Goal: Information Seeking & Learning: Learn about a topic

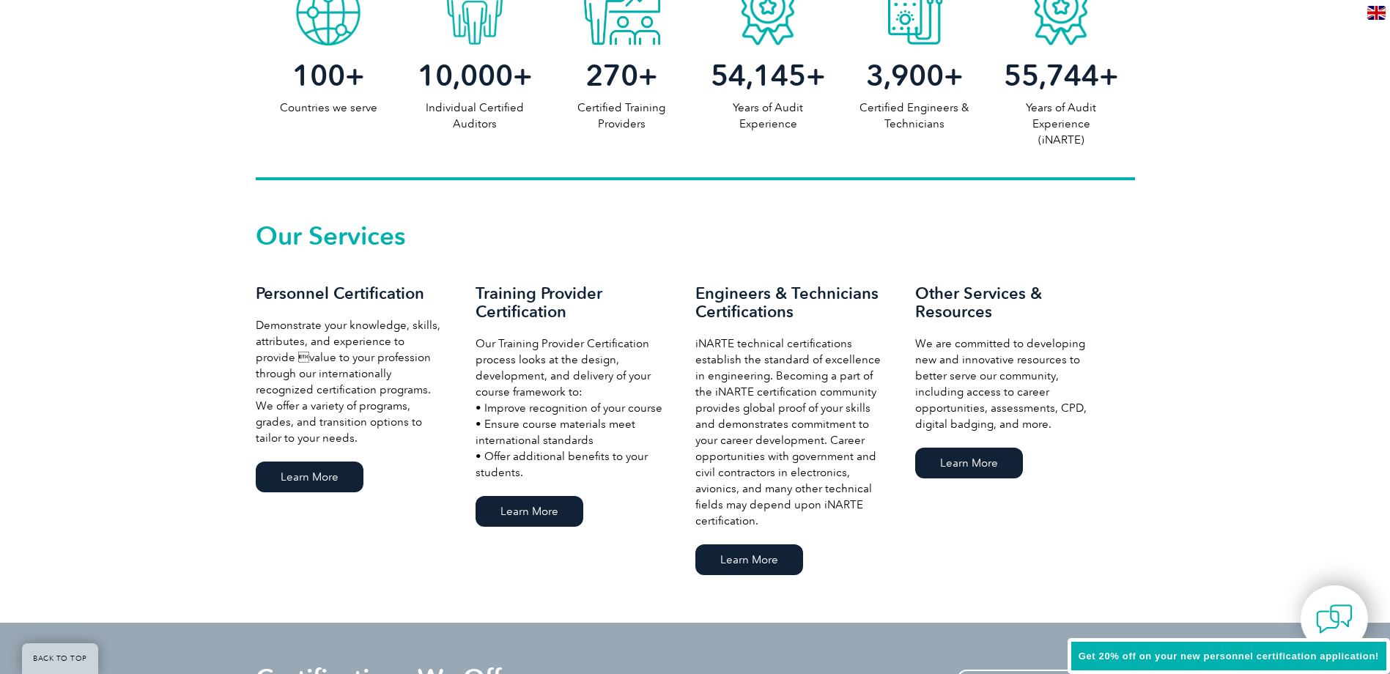
scroll to position [879, 0]
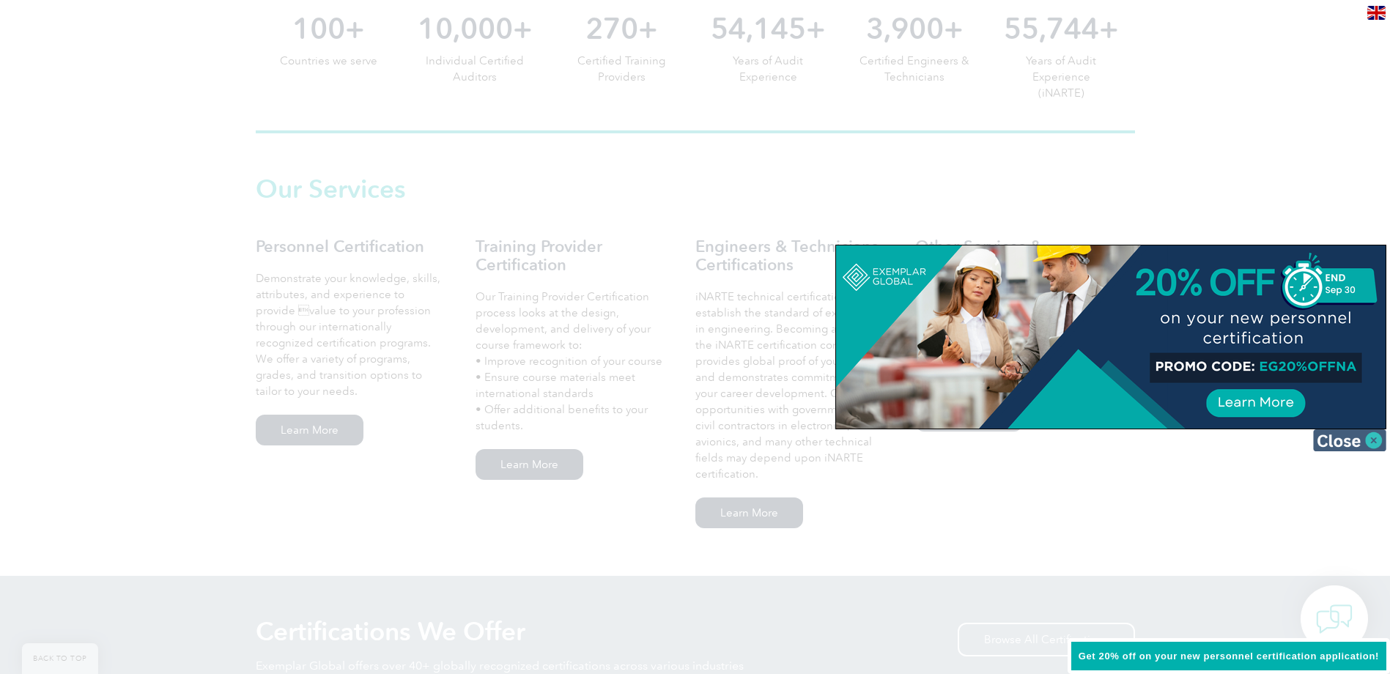
click at [1379, 437] on img at bounding box center [1349, 440] width 73 height 22
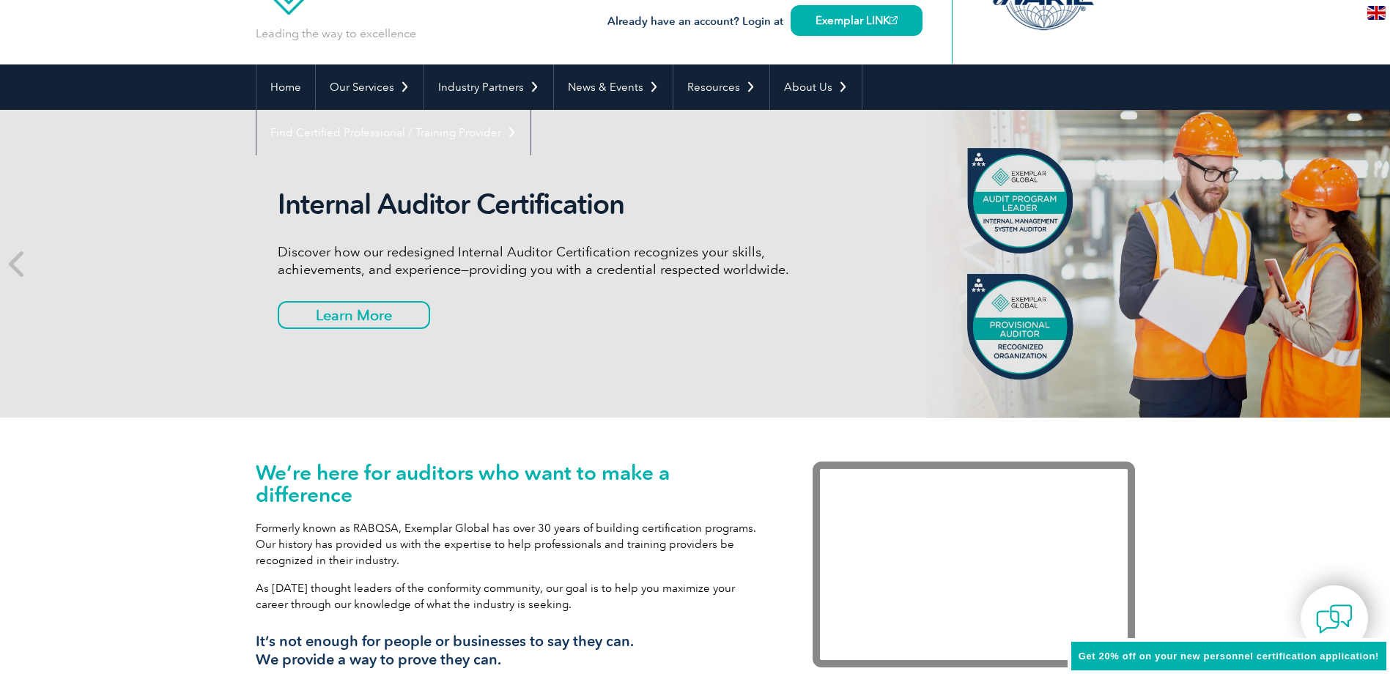
scroll to position [0, 0]
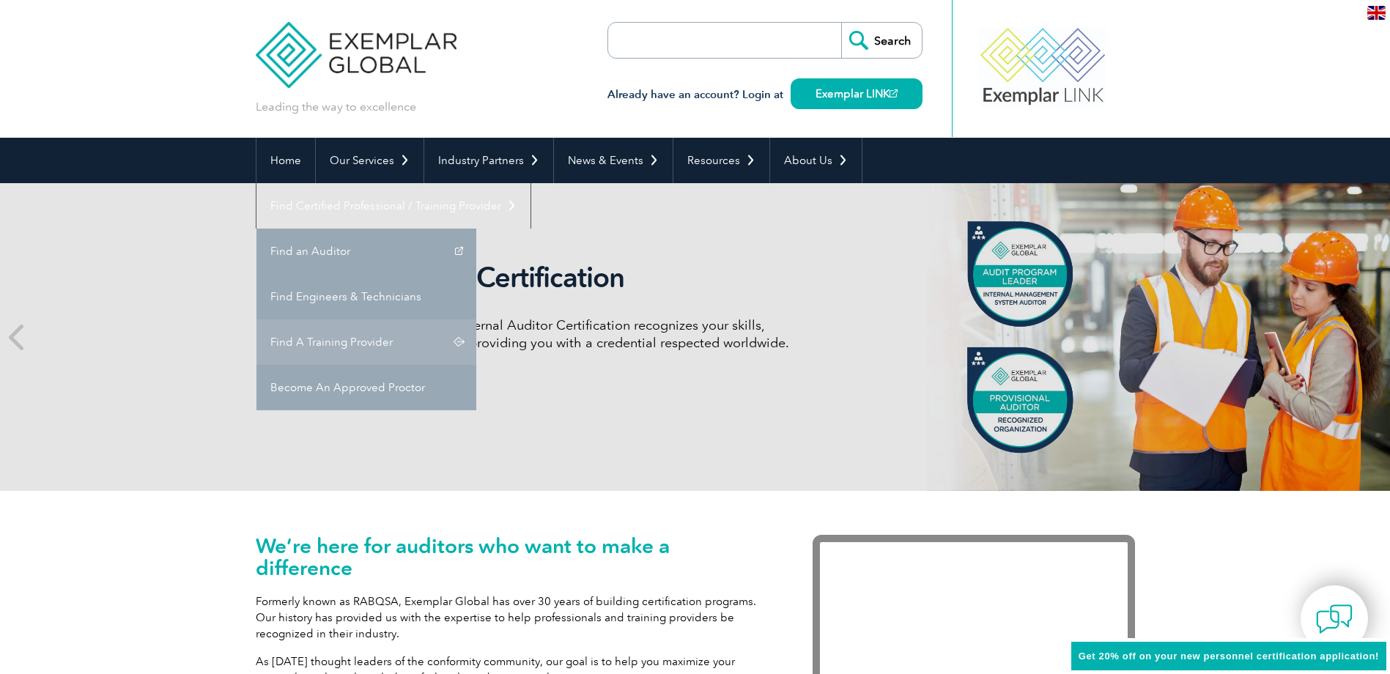
click at [476, 319] on link "Find A Training Provider" at bounding box center [366, 341] width 220 height 45
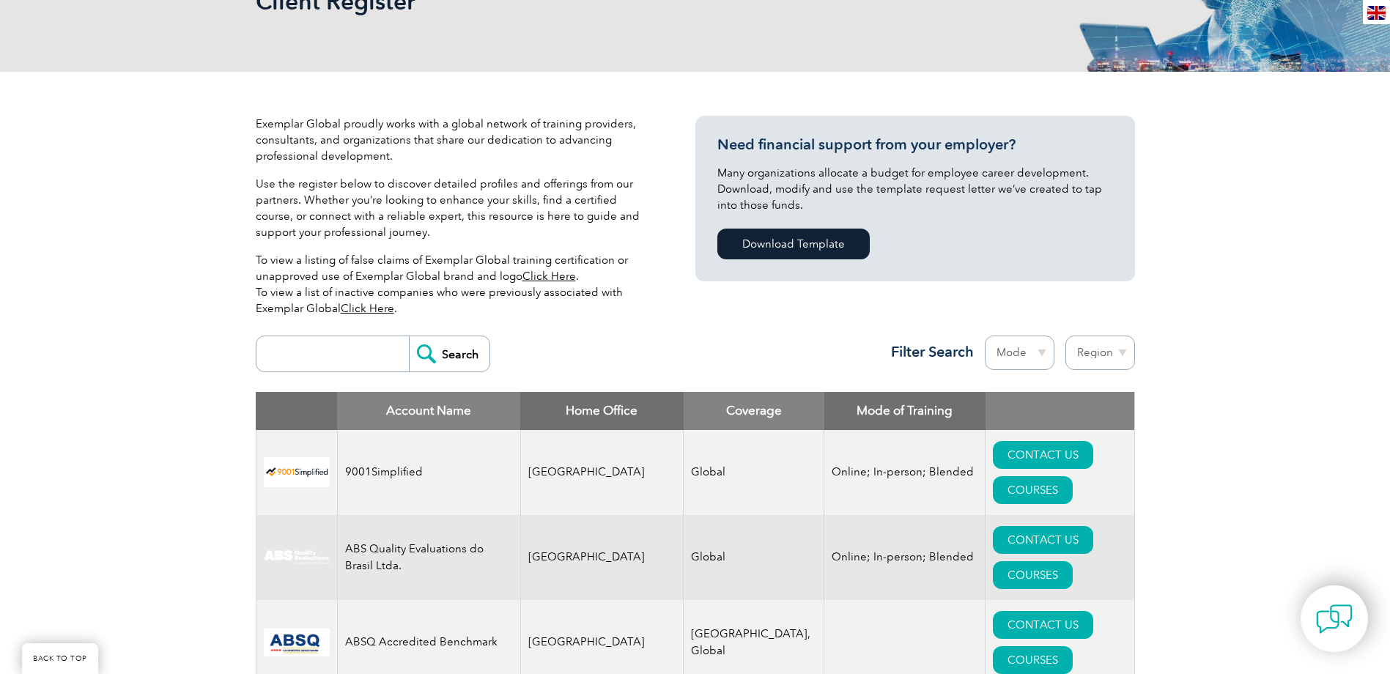
scroll to position [293, 0]
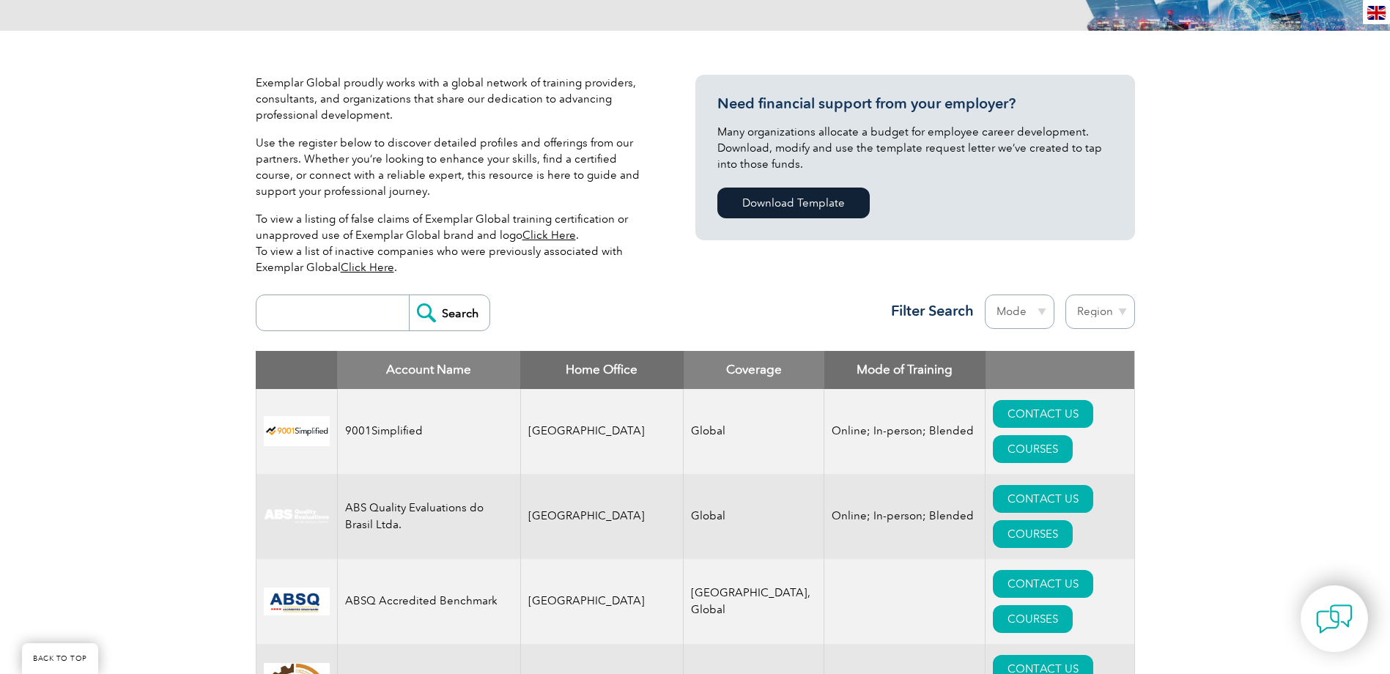
click at [286, 306] on input "search" at bounding box center [336, 312] width 145 height 35
type input "[GEOGRAPHIC_DATA]"
click at [409, 295] on input "Search" at bounding box center [449, 312] width 81 height 35
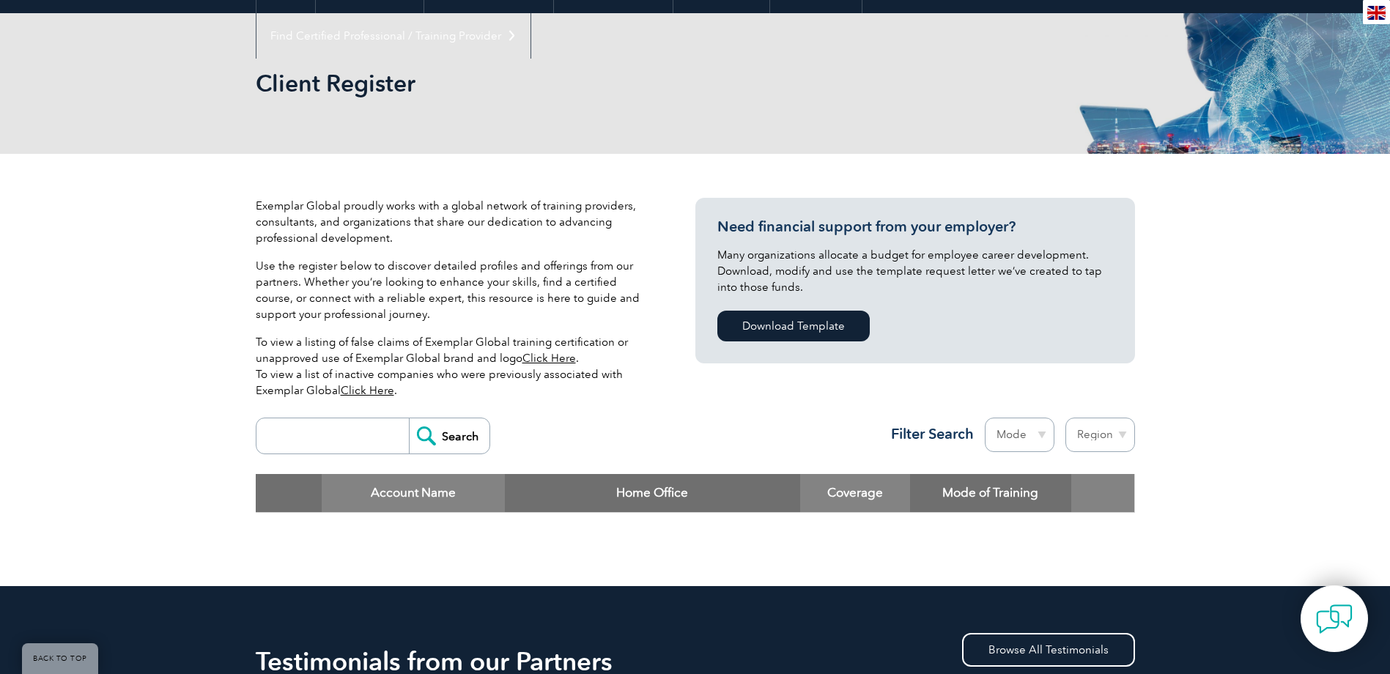
scroll to position [366, 0]
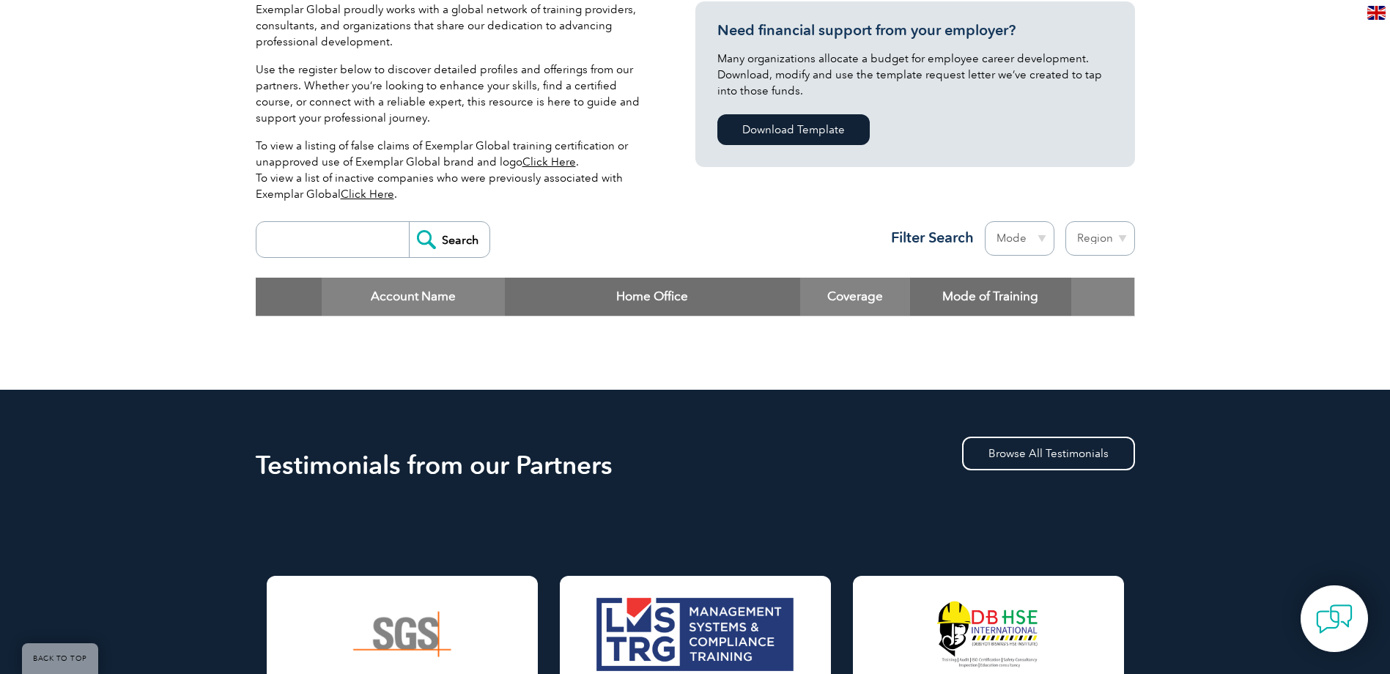
click at [437, 233] on input "Search" at bounding box center [449, 239] width 81 height 35
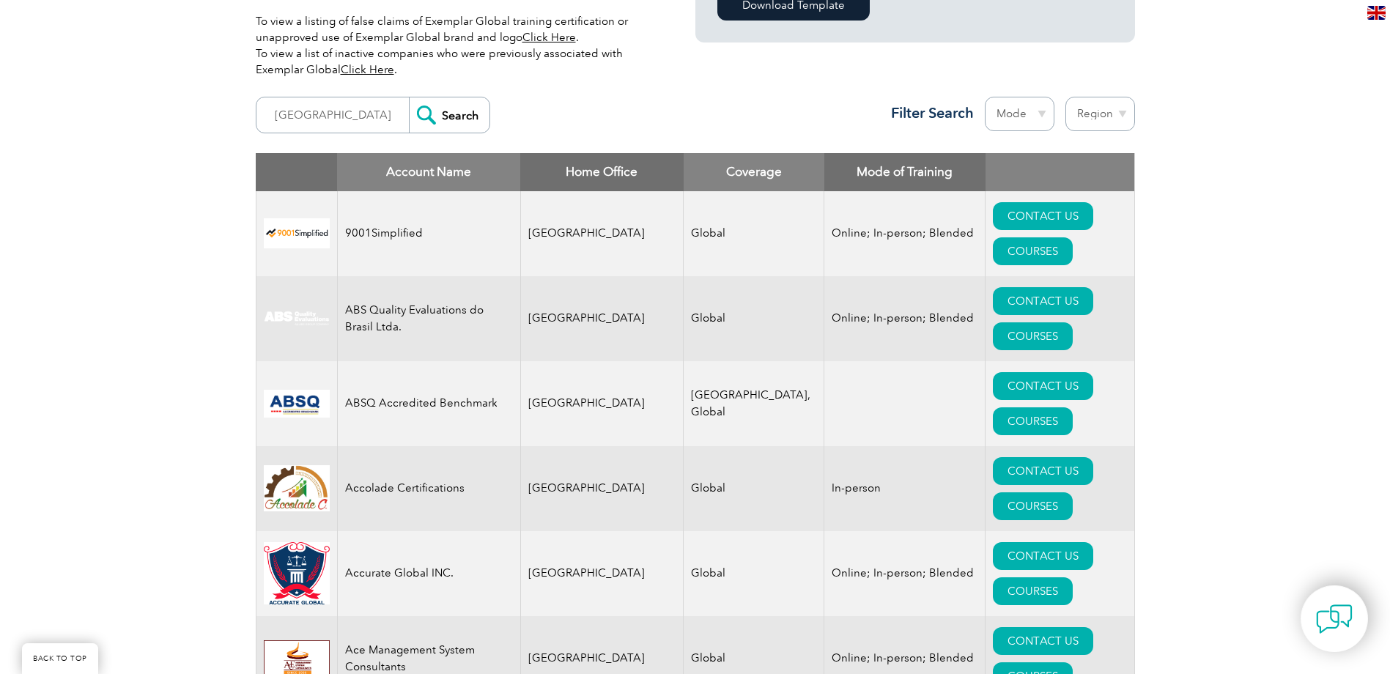
scroll to position [513, 0]
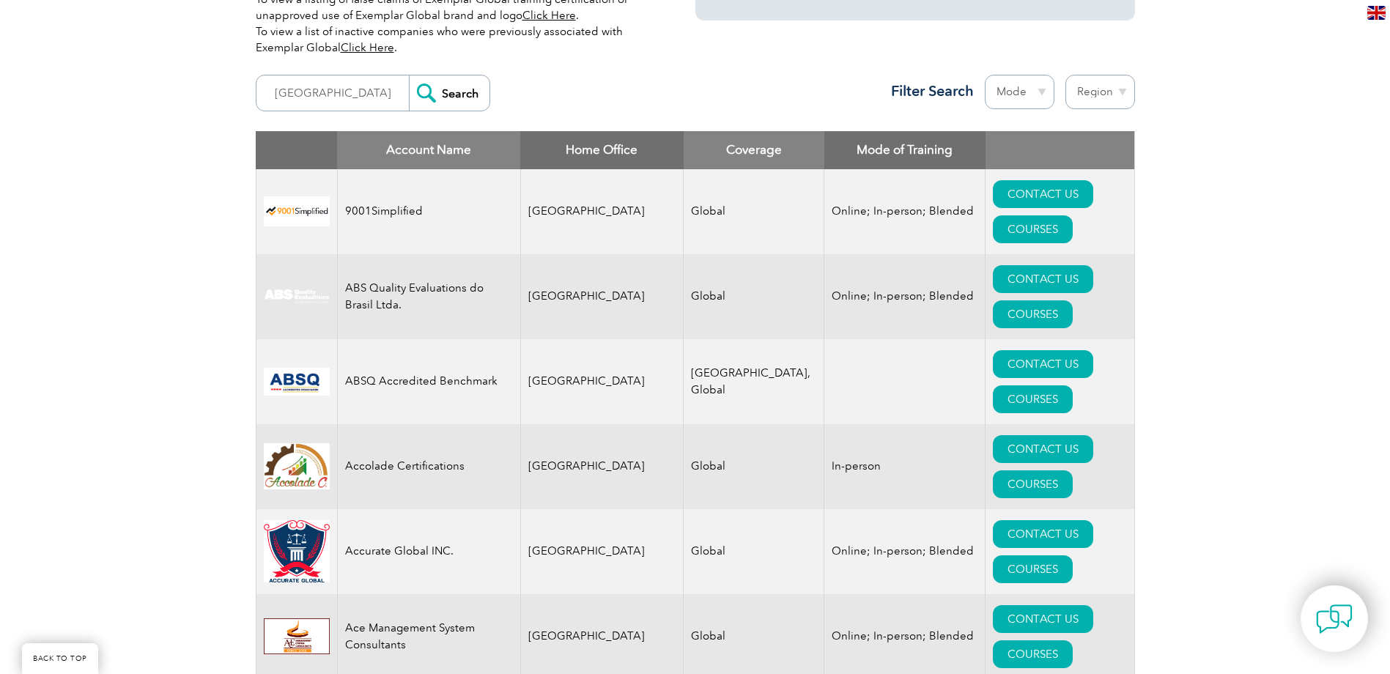
click at [1043, 97] on select "Mode Online In-person Blended" at bounding box center [1020, 92] width 70 height 34
click at [1125, 86] on select "Region Australia Bahrain Bangladesh Brazil Canada Colombia Dominican Republic E…" at bounding box center [1100, 92] width 70 height 34
select select "[GEOGRAPHIC_DATA]"
click at [1065, 75] on select "Region Australia Bahrain Bangladesh Brazil Canada Colombia Dominican Republic E…" at bounding box center [1100, 92] width 70 height 34
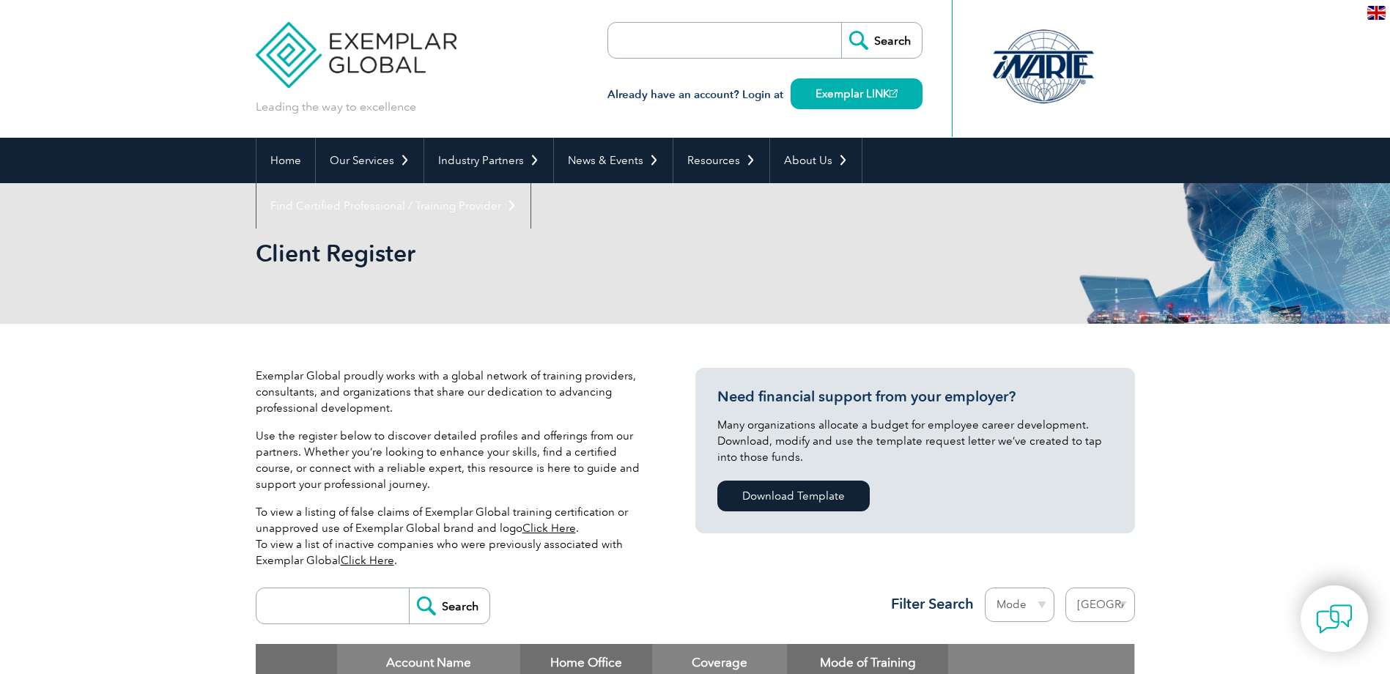
select select "[GEOGRAPHIC_DATA]"
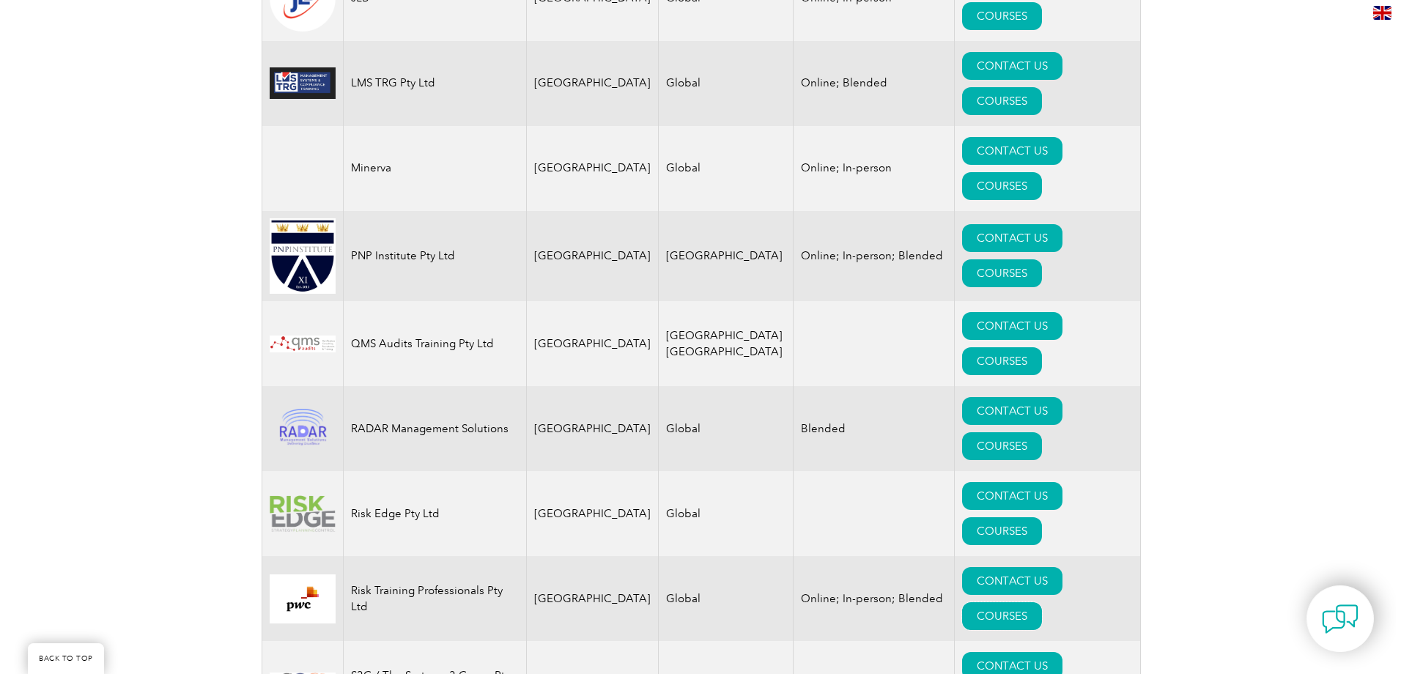
scroll to position [1758, 0]
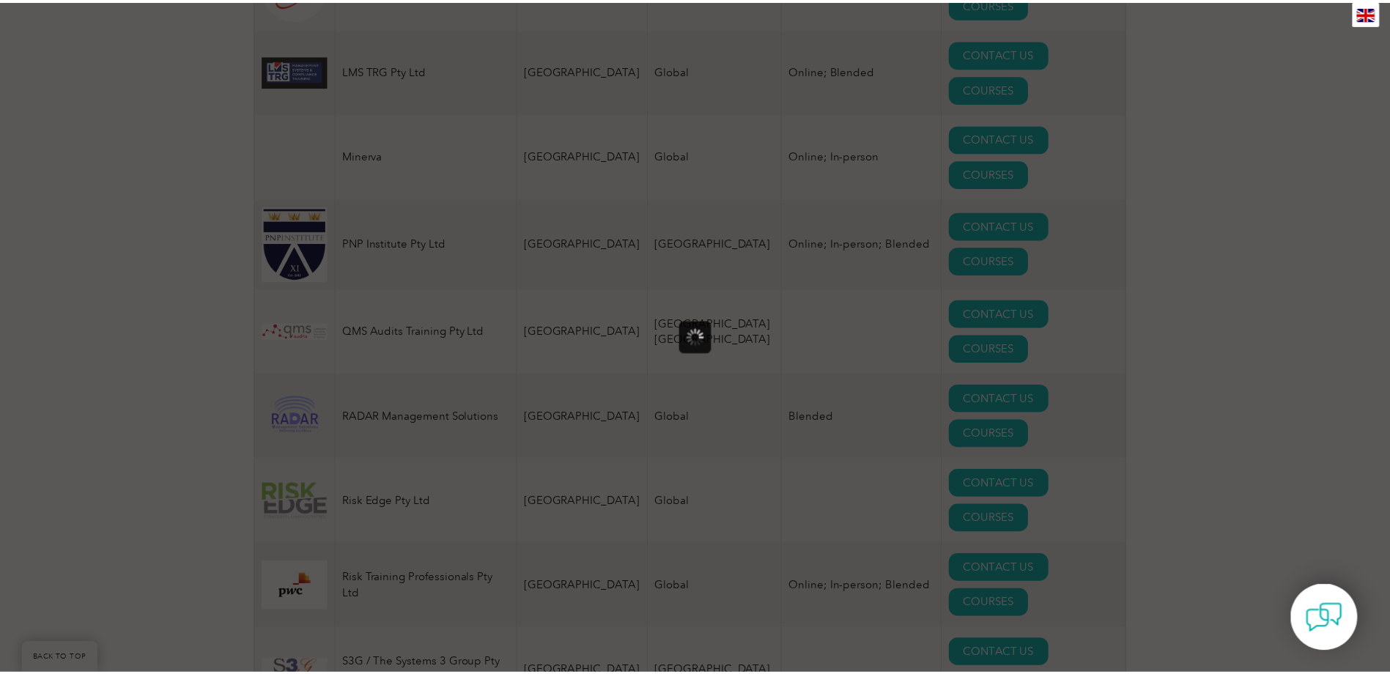
scroll to position [0, 0]
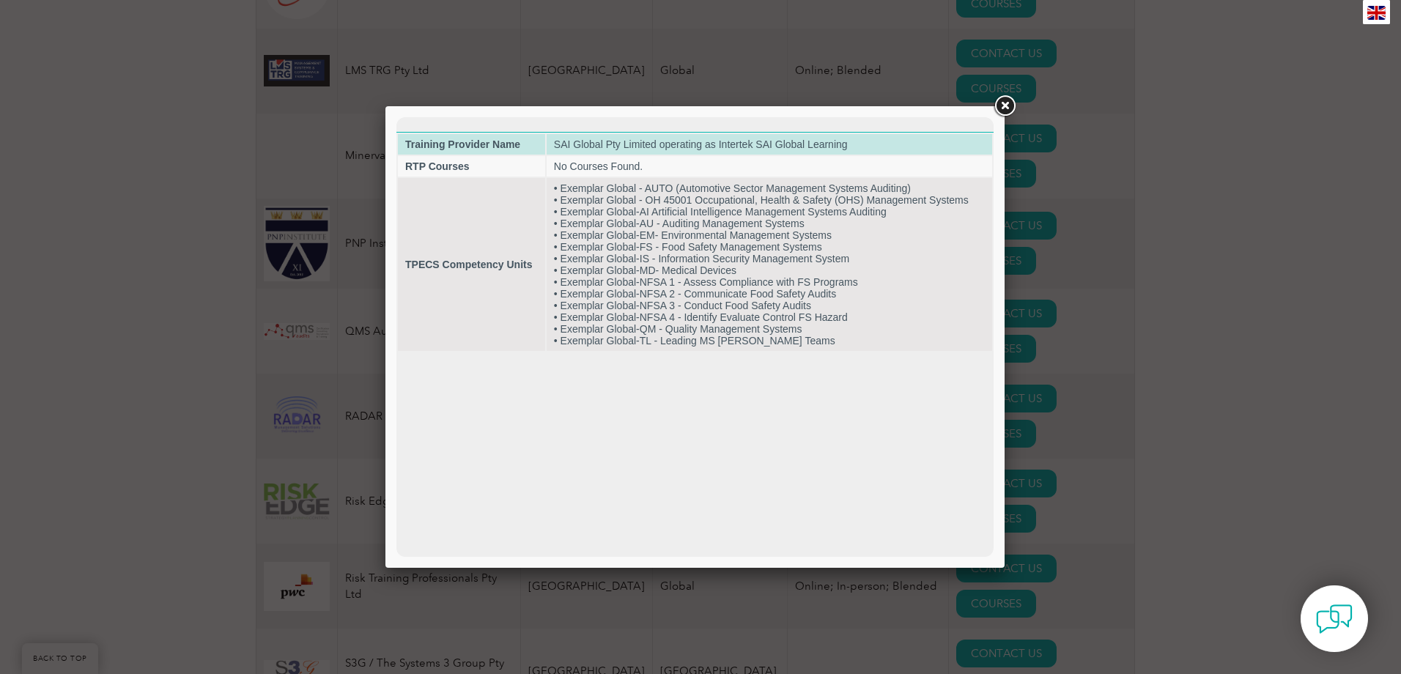
click at [589, 144] on td "SAI Global Pty Limited operating as Intertek SAI Global Learning" at bounding box center [769, 144] width 445 height 21
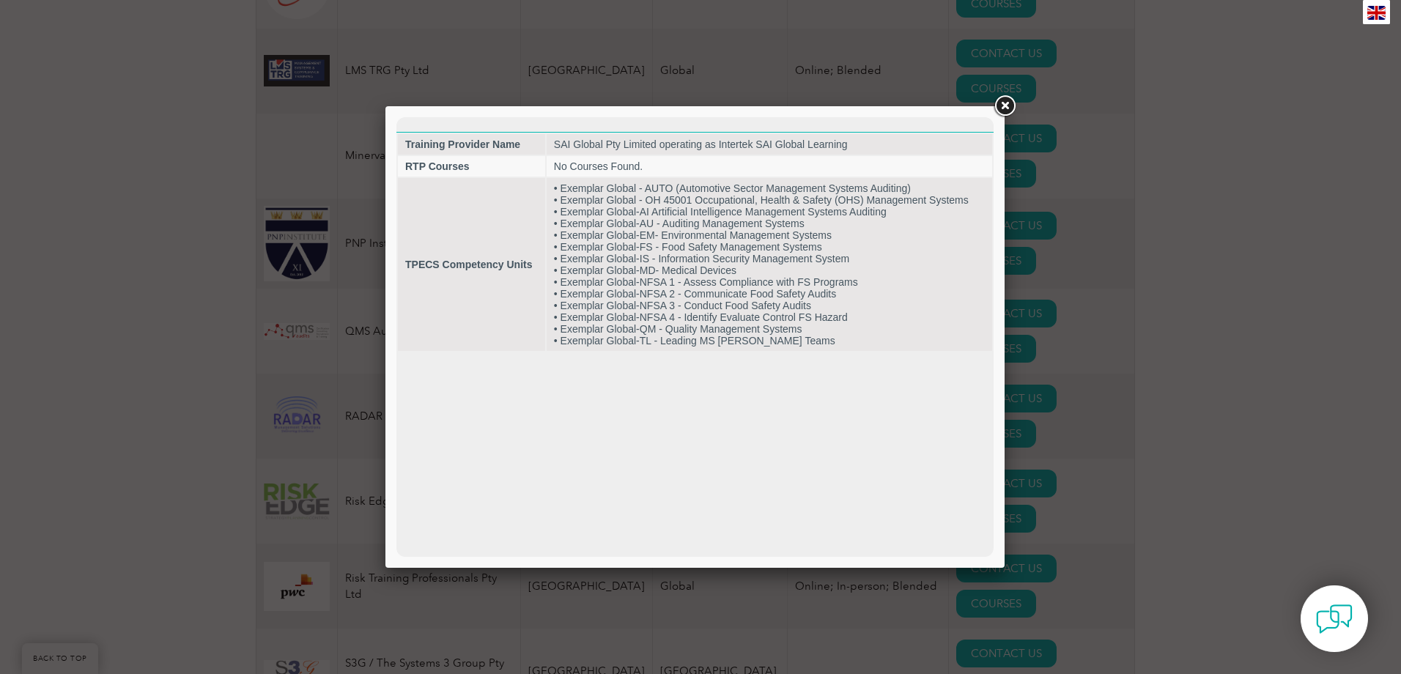
click at [1003, 107] on link at bounding box center [1004, 106] width 26 height 26
